Goal: Task Accomplishment & Management: Use online tool/utility

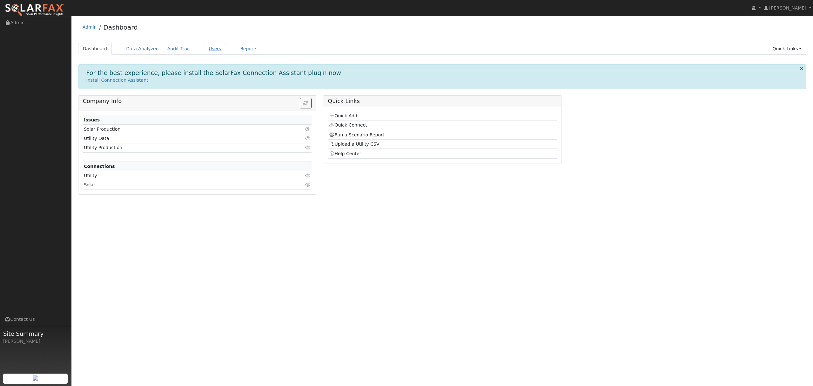
click at [208, 48] on link "Users" at bounding box center [215, 49] width 22 height 12
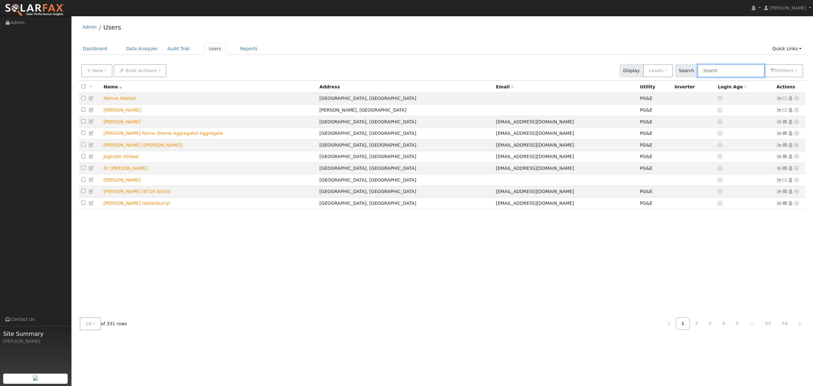
click at [723, 70] on input "text" at bounding box center [730, 70] width 67 height 13
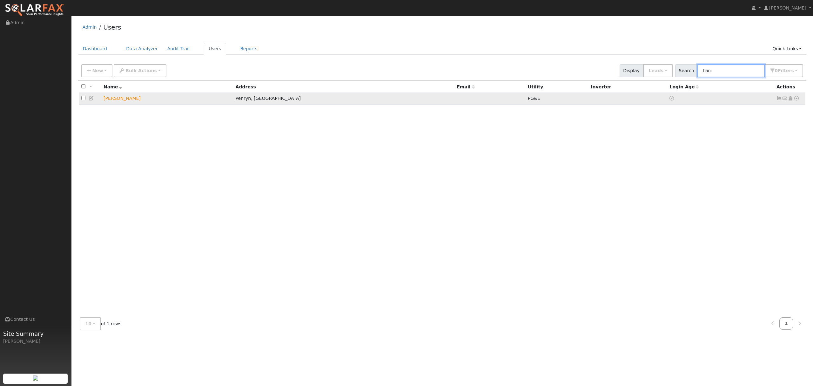
type input "hani"
click at [796, 99] on icon at bounding box center [797, 98] width 6 height 4
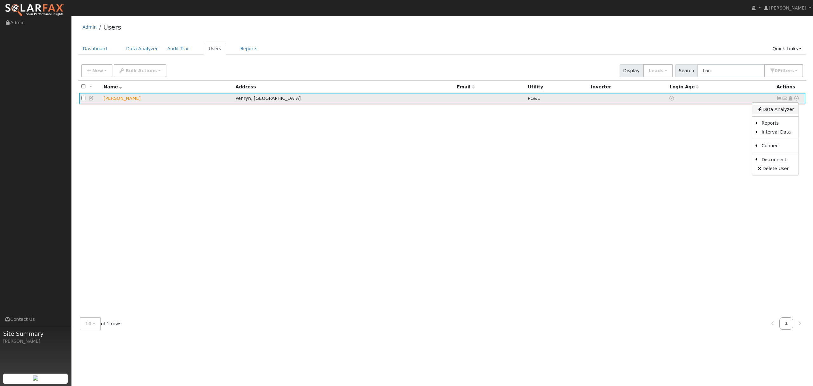
click at [786, 110] on link "Data Analyzer" at bounding box center [775, 109] width 46 height 9
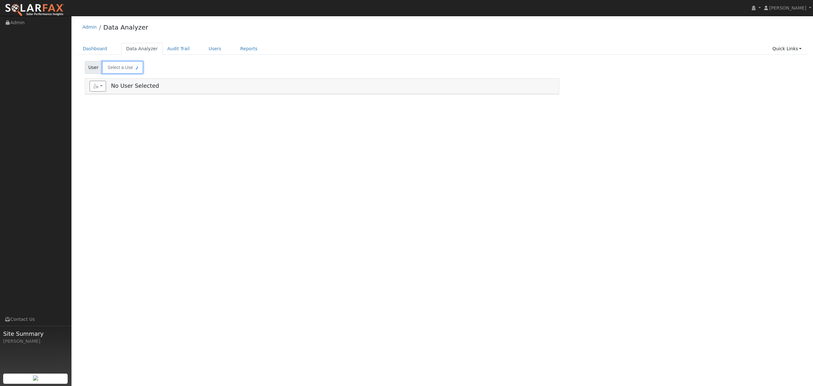
type input "[PERSON_NAME]"
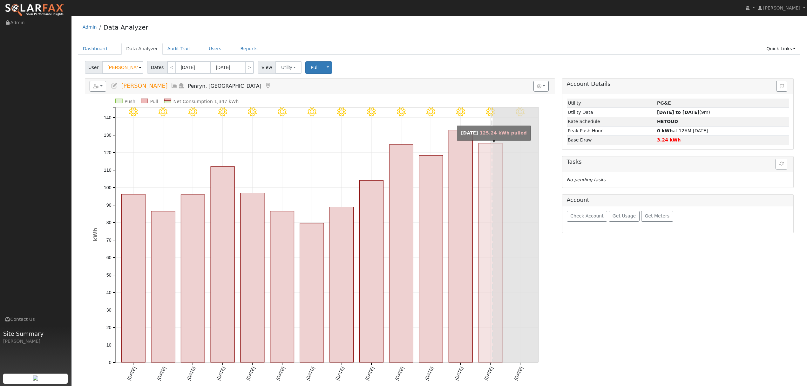
click at [482, 175] on rect "onclick=""" at bounding box center [490, 252] width 24 height 219
type input "08/24/2025"
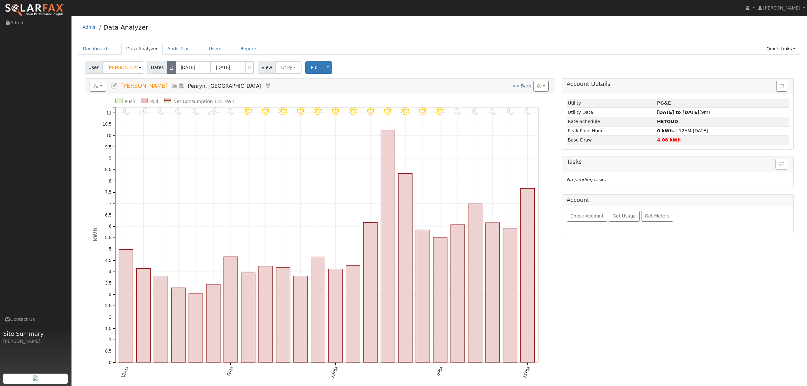
click at [168, 71] on link "<" at bounding box center [171, 67] width 9 height 13
type input "08/23/2025"
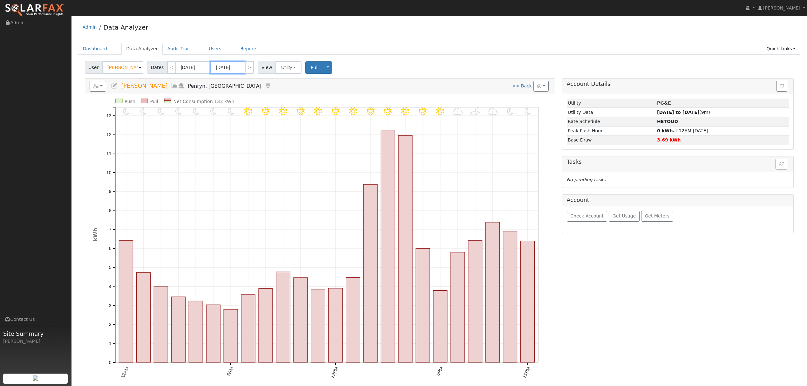
click at [231, 66] on input "08/23/2025" at bounding box center [227, 67] width 35 height 13
click at [228, 151] on span "25" at bounding box center [228, 150] width 12 height 12
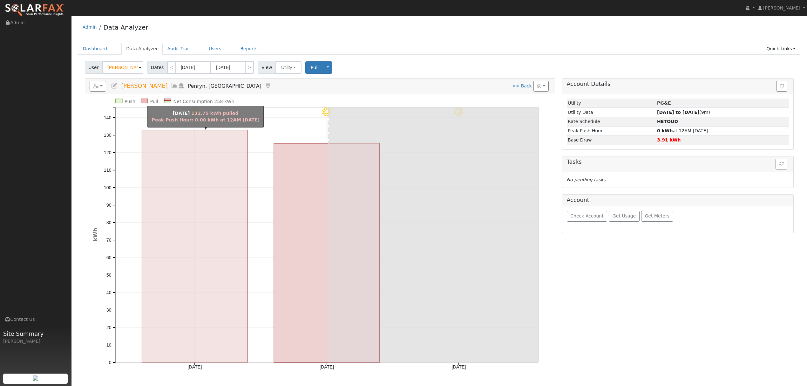
click at [226, 200] on rect "onclick=""" at bounding box center [195, 246] width 106 height 232
type input "08/23/2025"
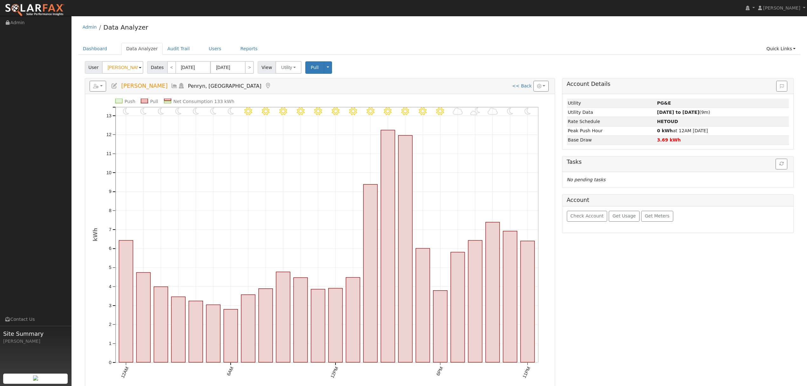
click at [171, 87] on icon at bounding box center [174, 86] width 7 height 6
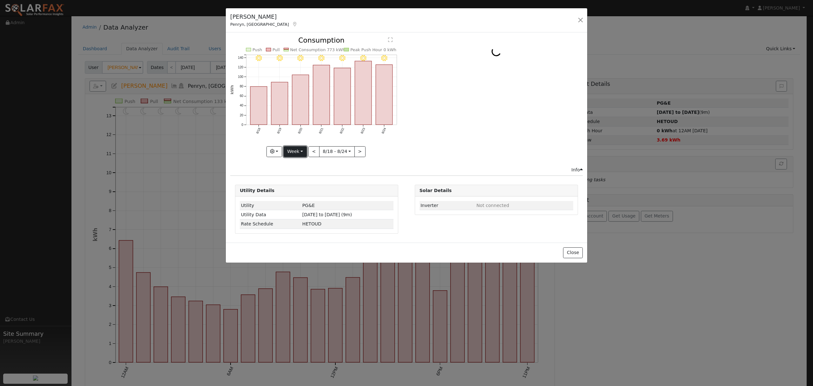
click at [294, 150] on button "Week" at bounding box center [295, 151] width 23 height 11
click at [299, 188] on link "Year" at bounding box center [306, 191] width 44 height 9
type input "2024-08-01"
